Goal: Book appointment/travel/reservation

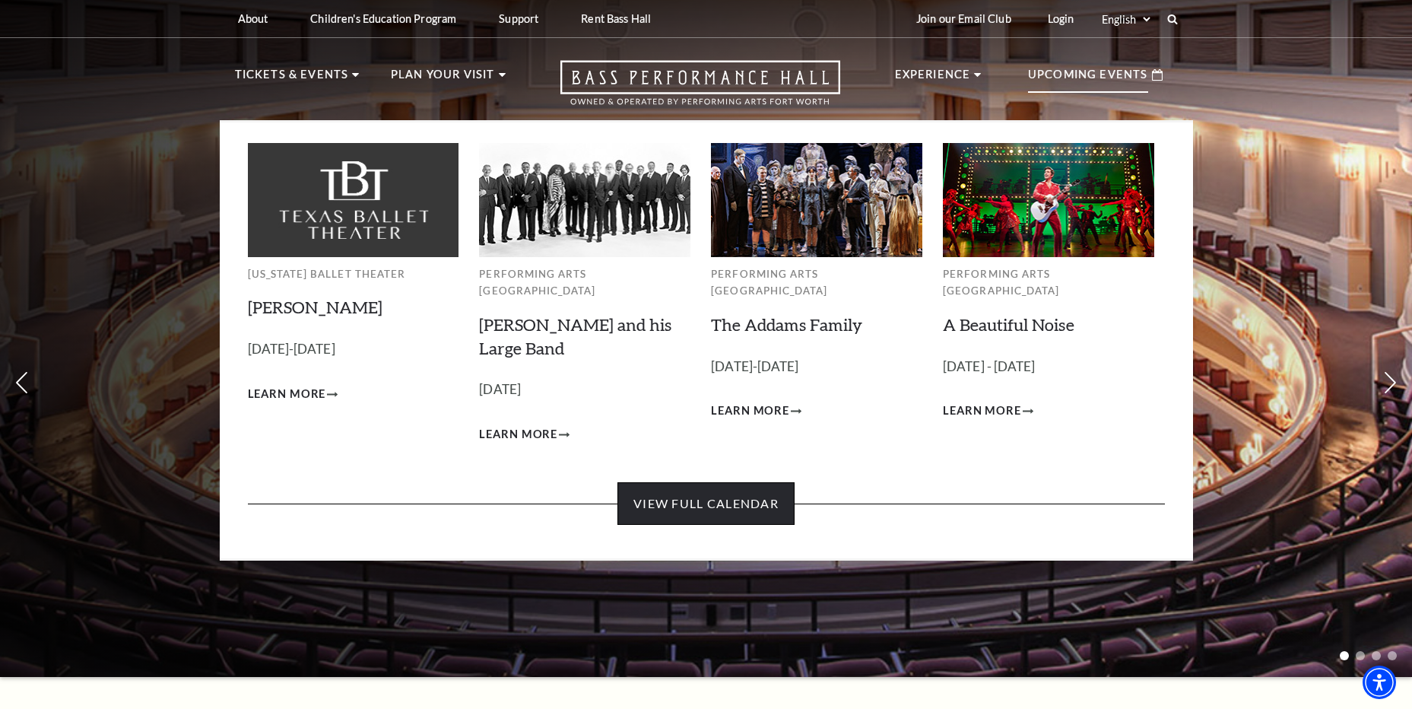
click at [683, 492] on link "View Full Calendar" at bounding box center [705, 503] width 177 height 43
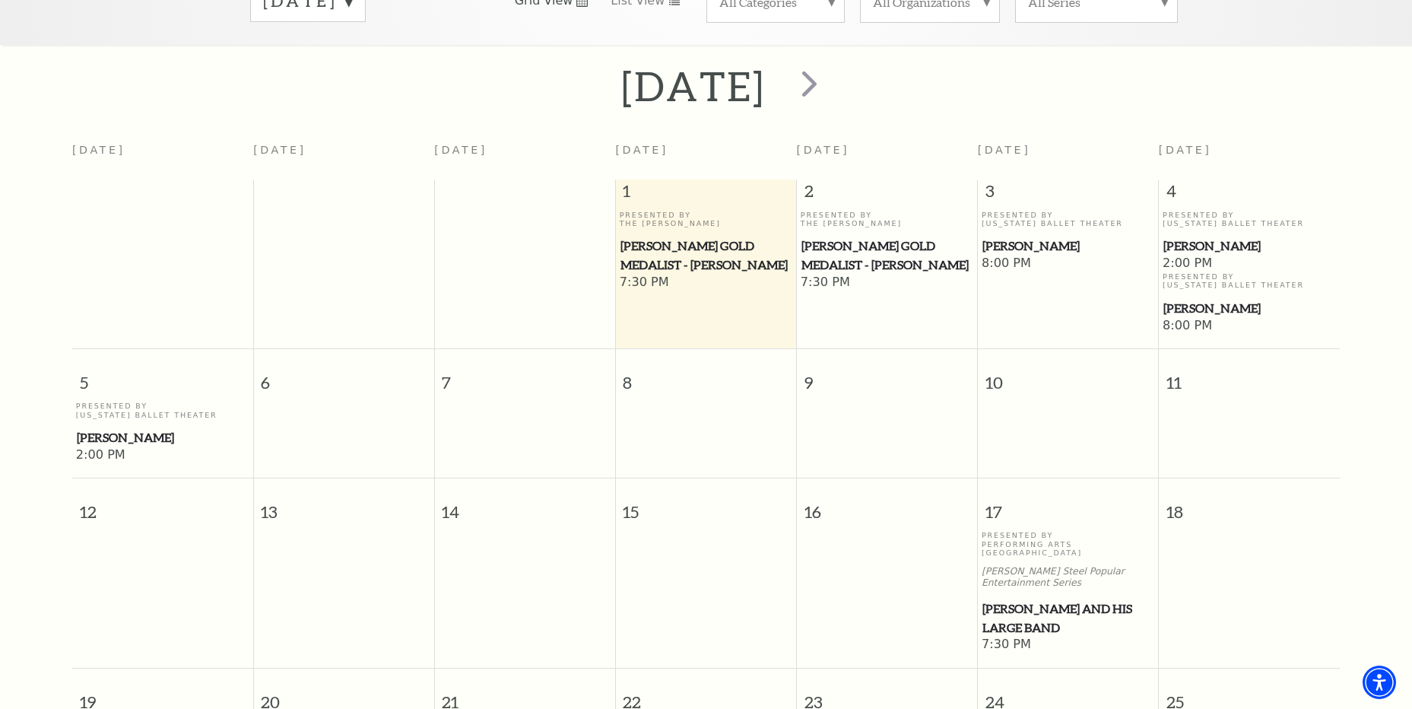
scroll to position [287, 0]
drag, startPoint x: 332, startPoint y: 403, endPoint x: 1252, endPoint y: 412, distance: 919.9
click at [1252, 412] on tr "Presented By [US_STATE] Ballet Theater [PERSON_NAME] Pan 2:00 PM" at bounding box center [705, 433] width 1267 height 62
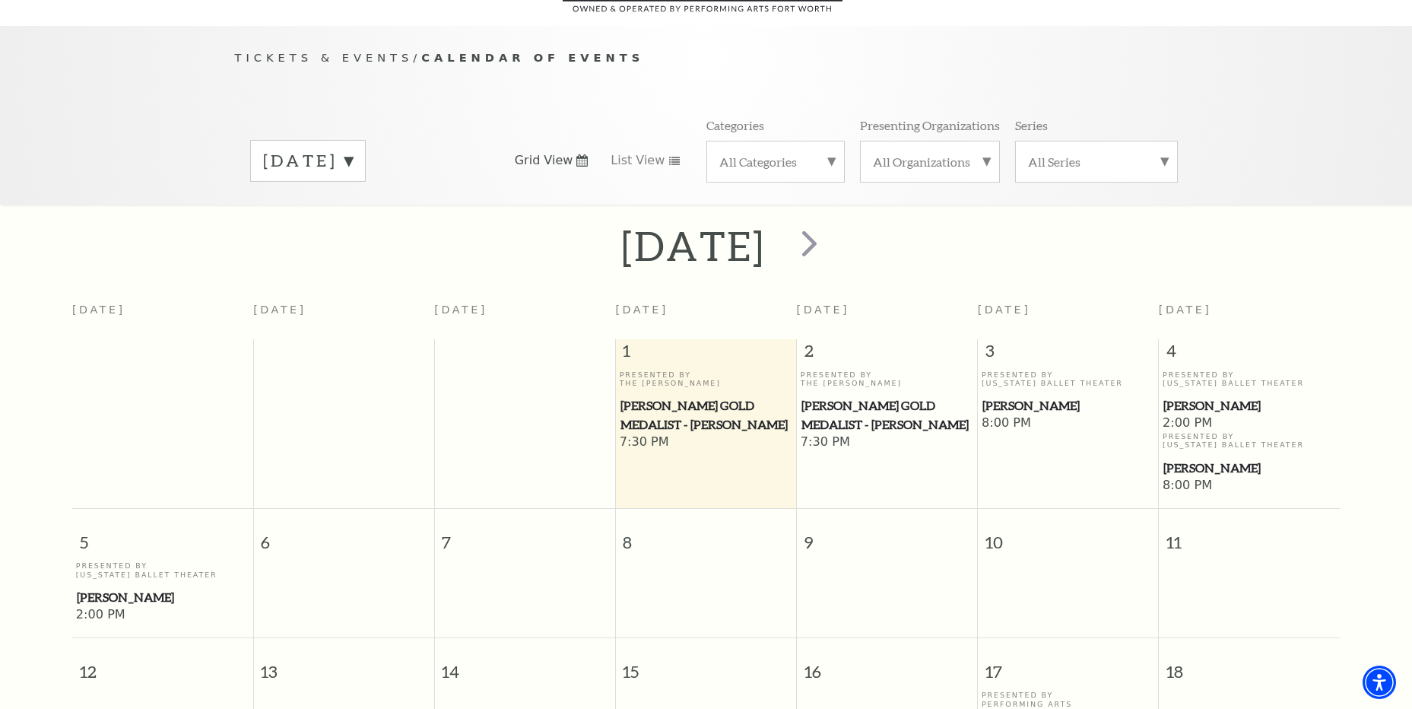
scroll to position [0, 0]
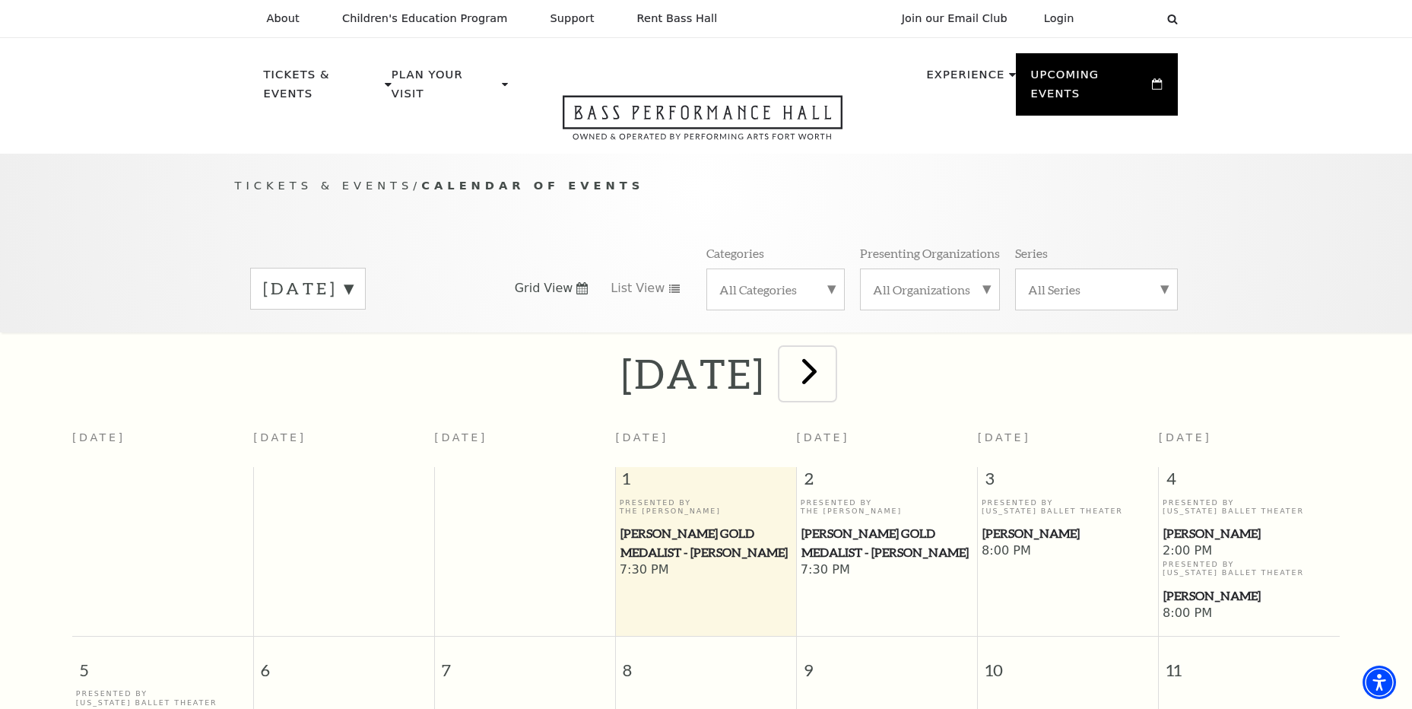
click at [831, 358] on span "next" at bounding box center [809, 370] width 43 height 43
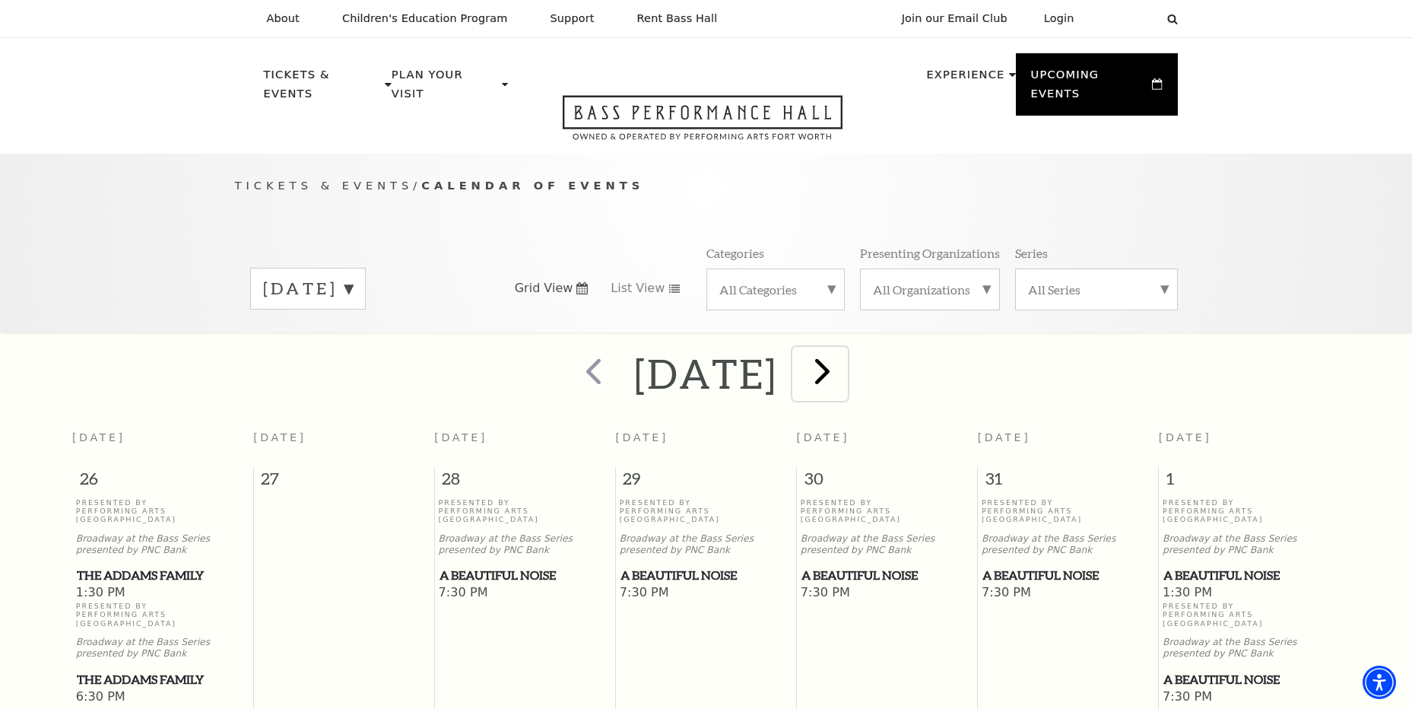
click at [844, 358] on span "next" at bounding box center [821, 370] width 43 height 43
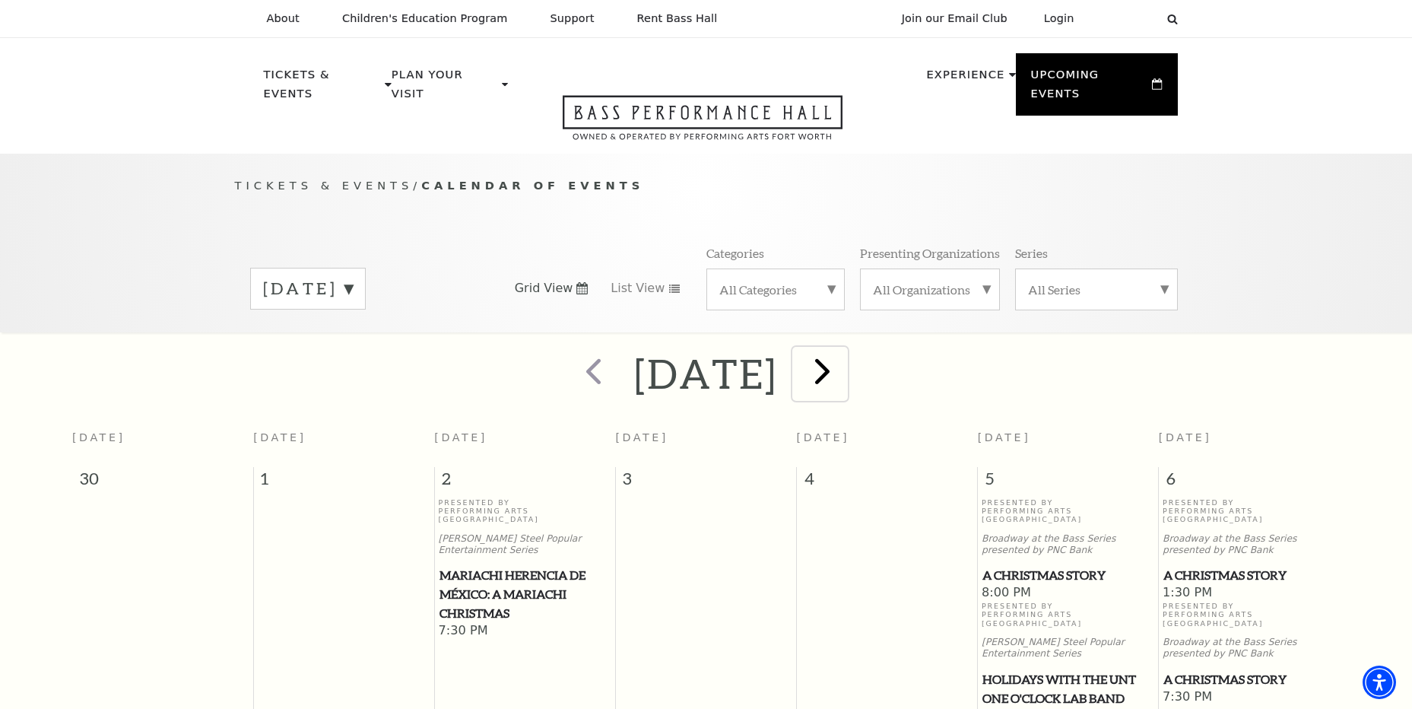
click at [844, 355] on span "next" at bounding box center [821, 370] width 43 height 43
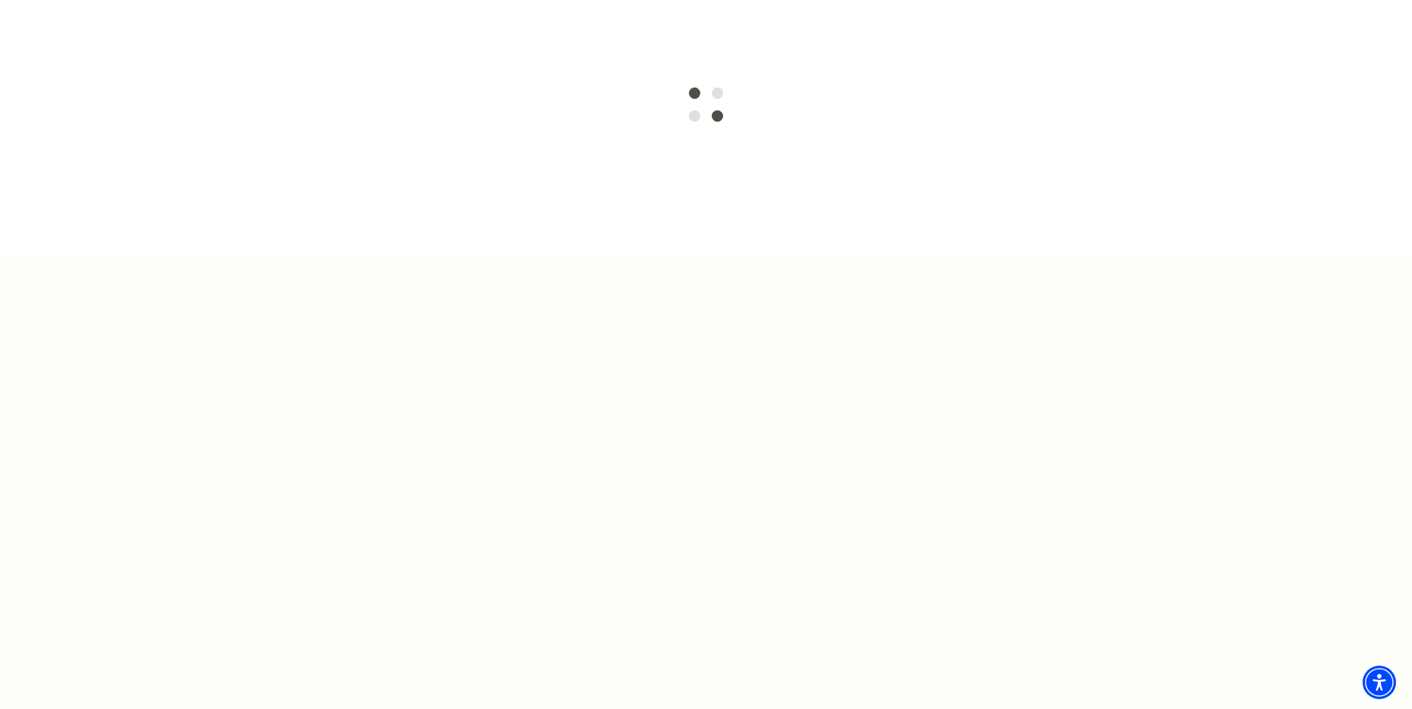
scroll to position [304, 0]
